Goal: Navigation & Orientation: Find specific page/section

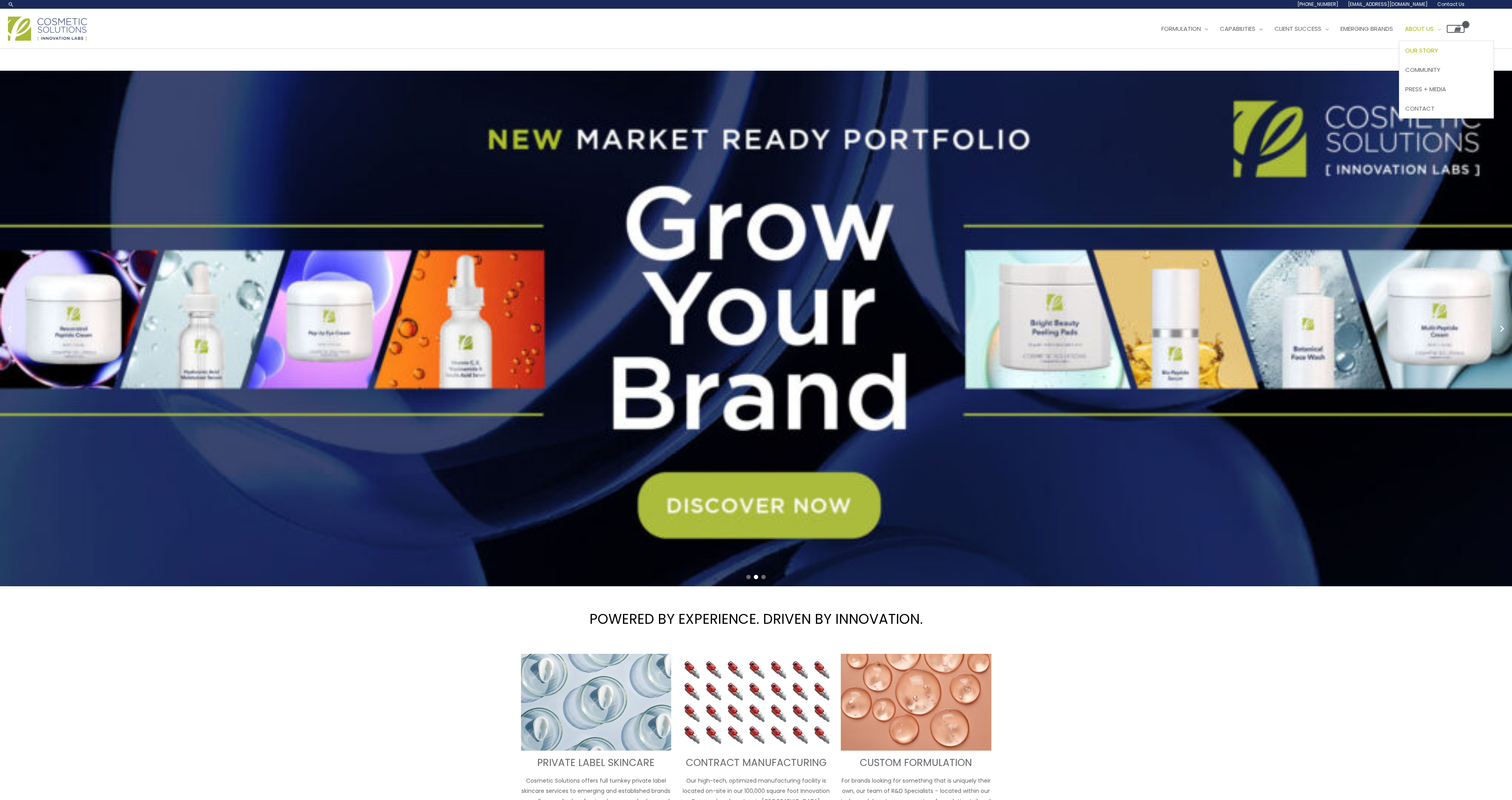
click at [1438, 52] on span "Our Story" at bounding box center [1421, 50] width 33 height 8
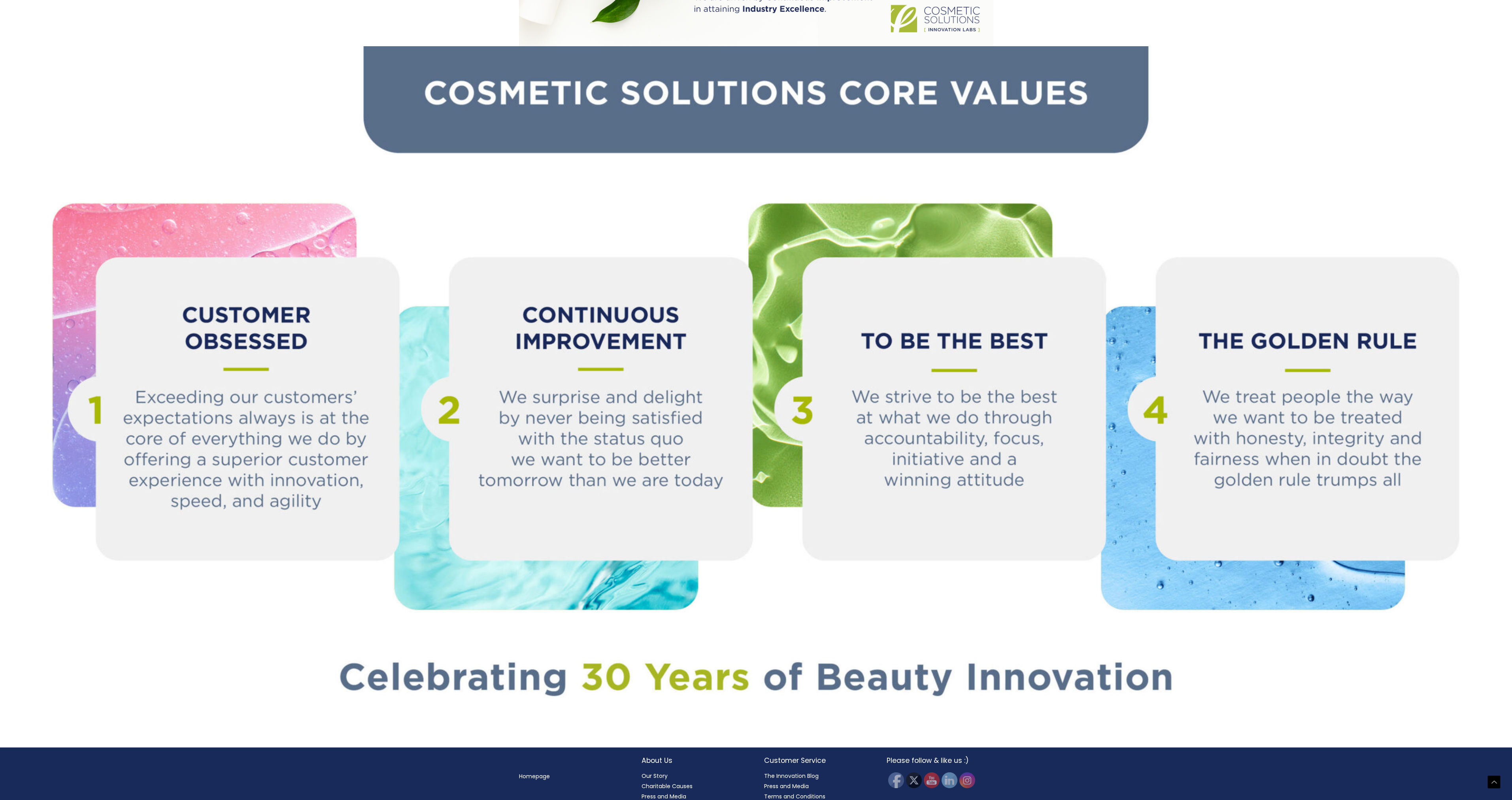
scroll to position [785, 0]
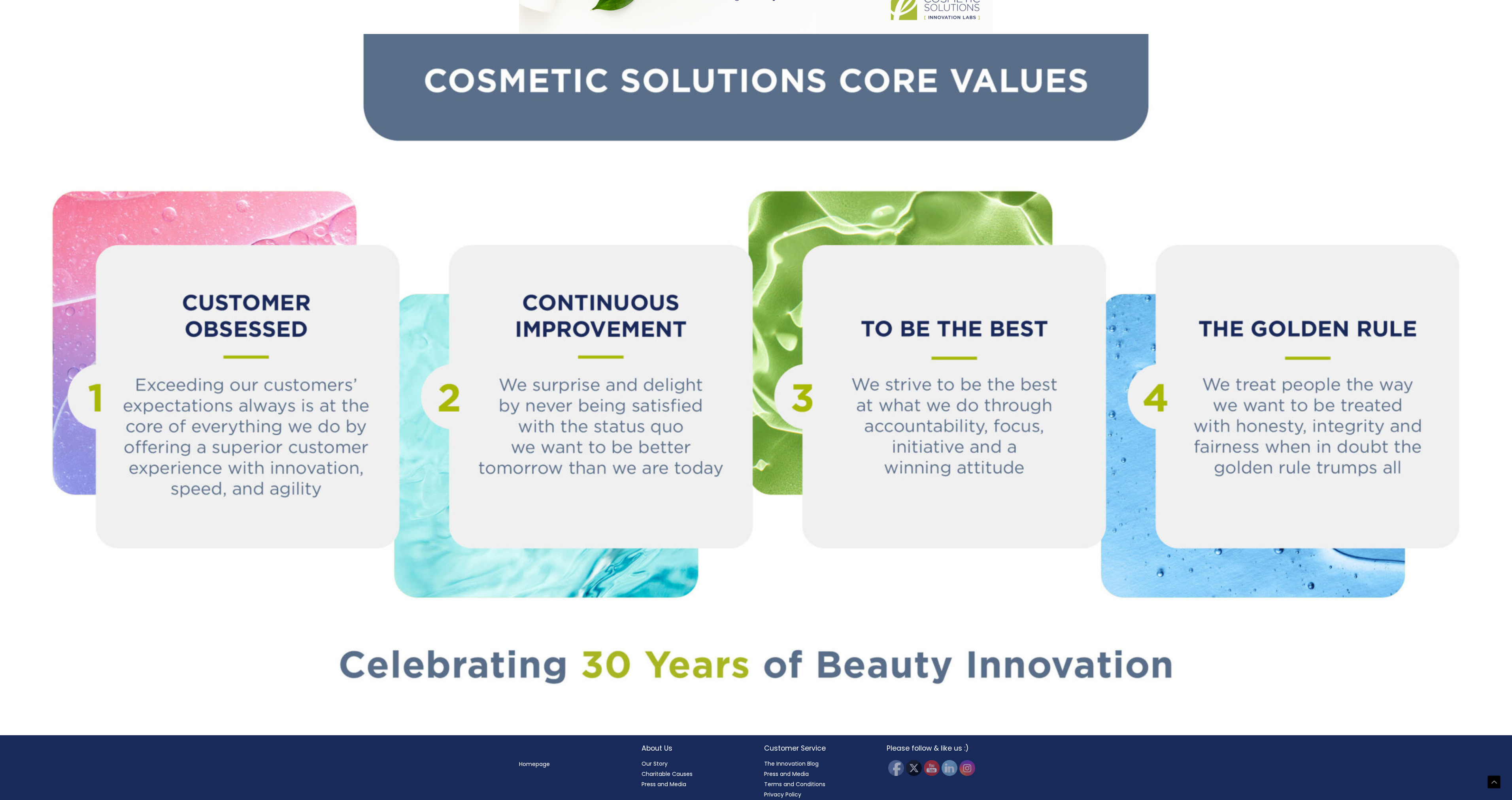
click at [646, 760] on link "Our Story" at bounding box center [655, 764] width 26 height 8
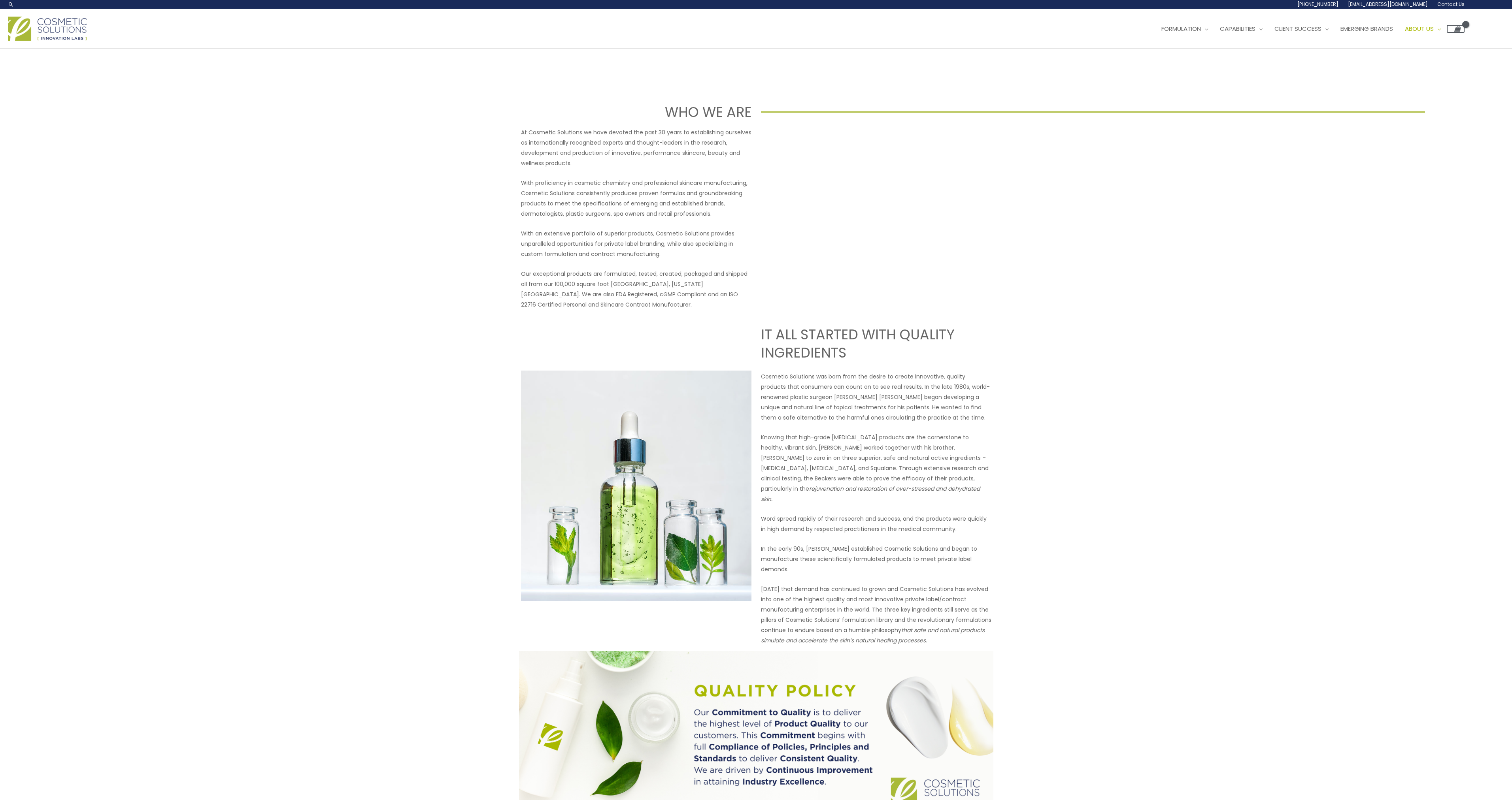
drag, startPoint x: 1186, startPoint y: 660, endPoint x: 1167, endPoint y: 344, distance: 316.6
click at [1262, 68] on span "Manufacturing" at bounding box center [1245, 69] width 49 height 8
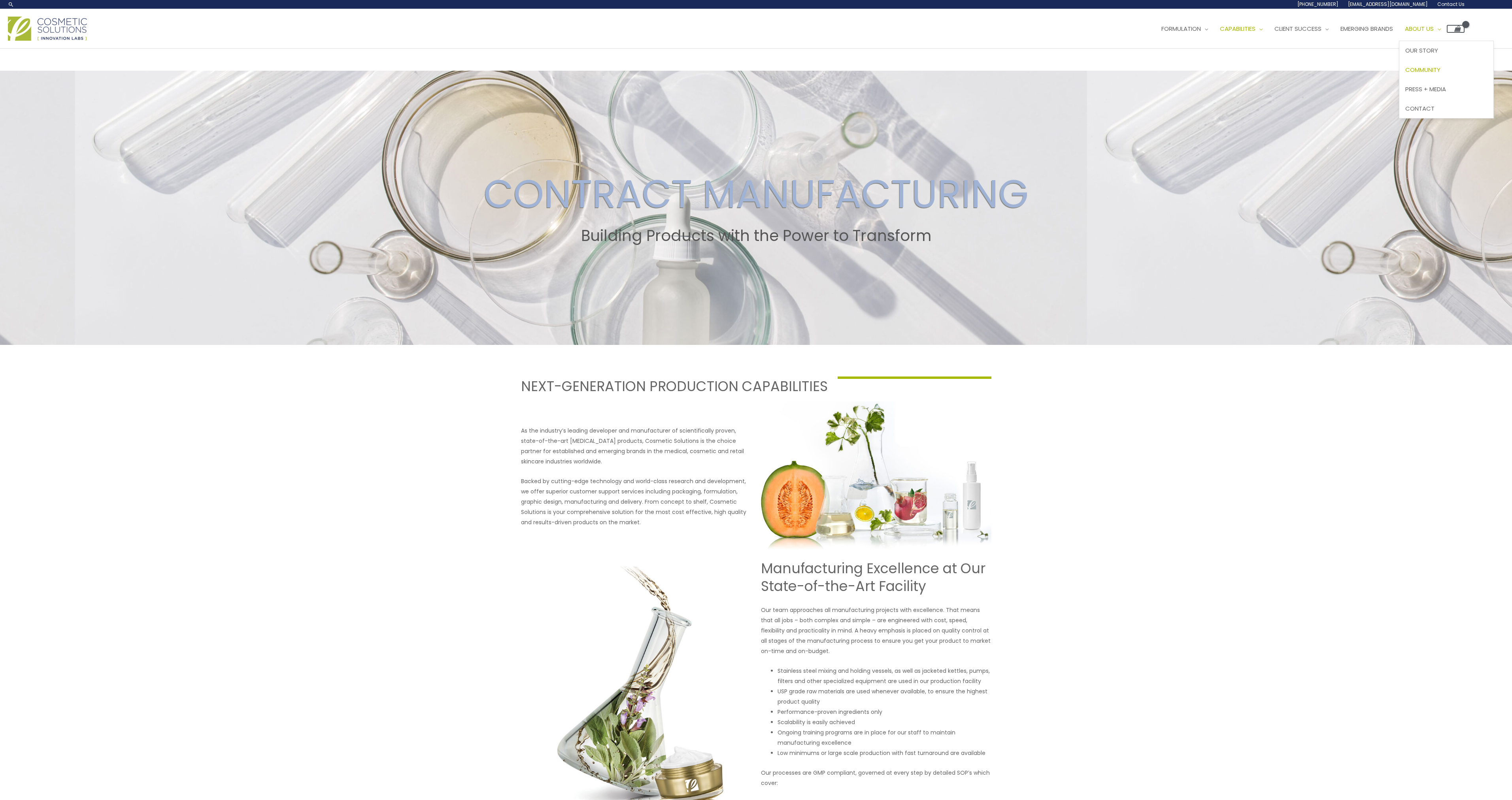
click at [1440, 66] on span "Community" at bounding box center [1423, 69] width 35 height 8
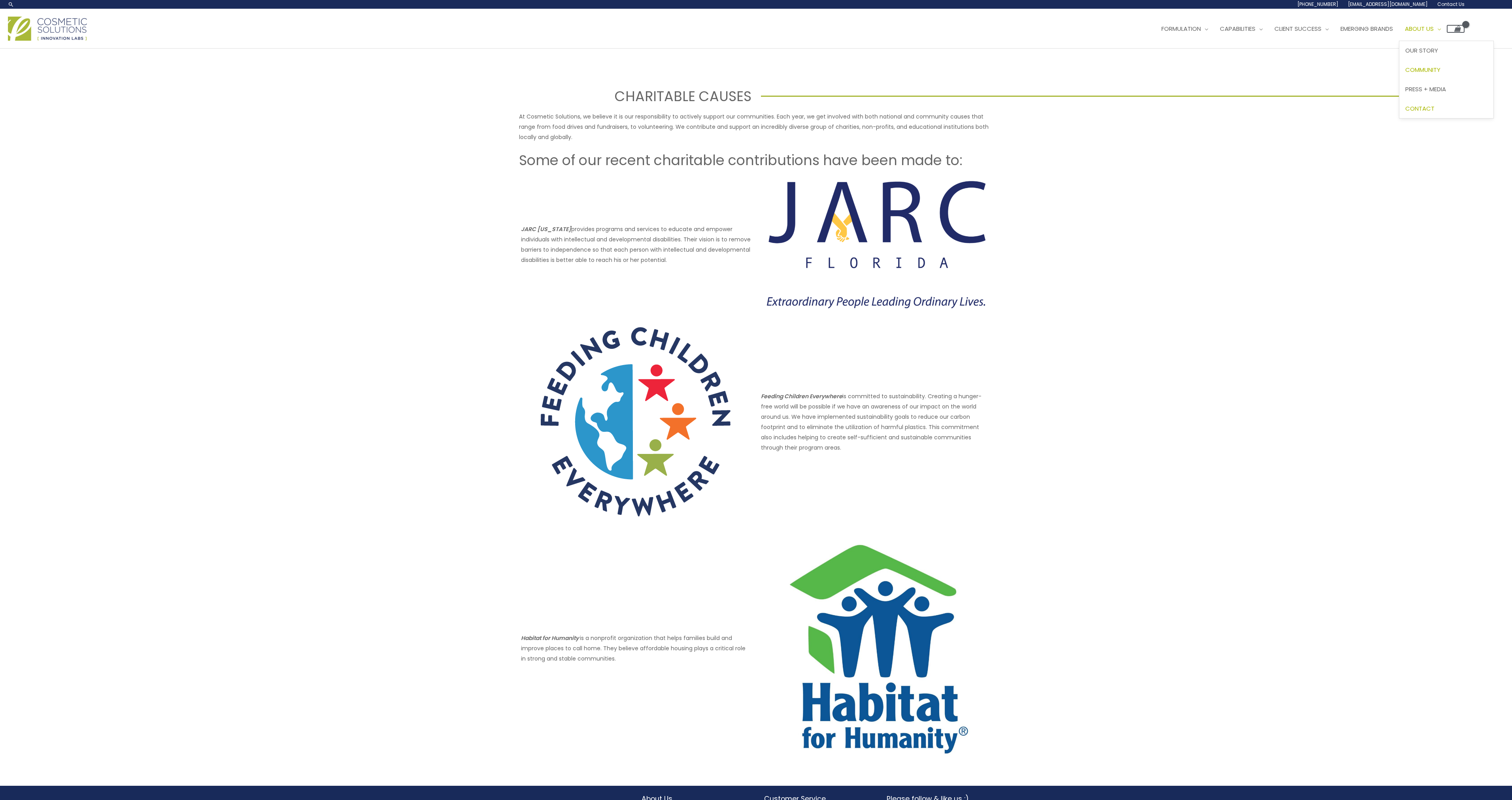
click at [1435, 108] on span "Contact" at bounding box center [1420, 108] width 29 height 8
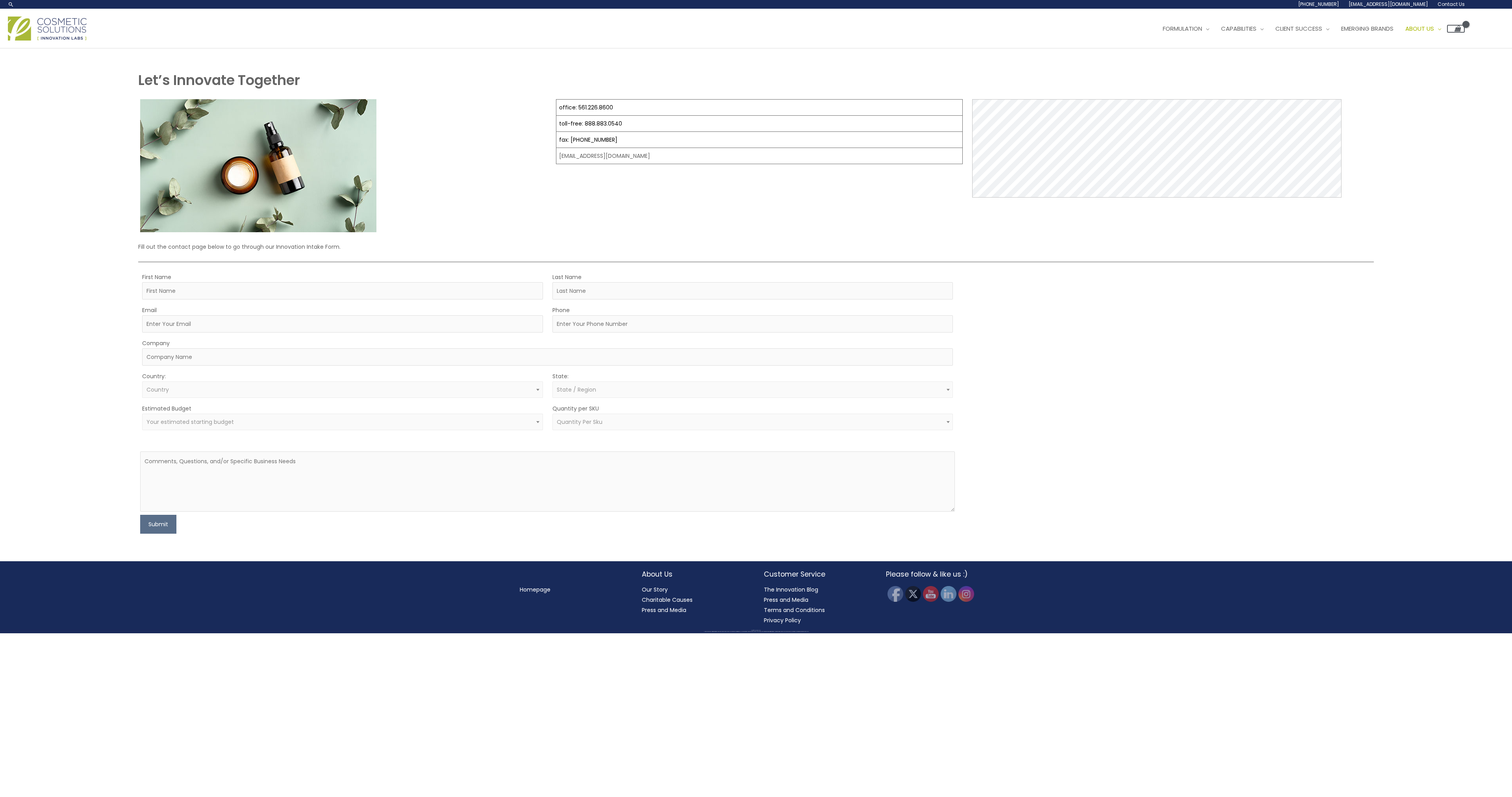
click at [39, 26] on img at bounding box center [47, 29] width 79 height 24
